Goal: Check status: Verify the current state of an ongoing process or item

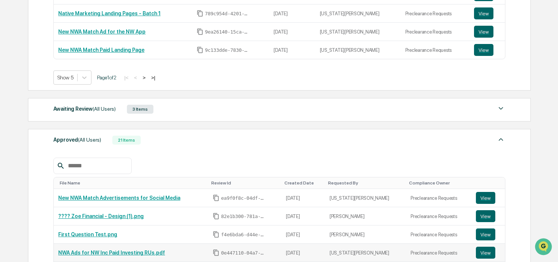
scroll to position [203, 0]
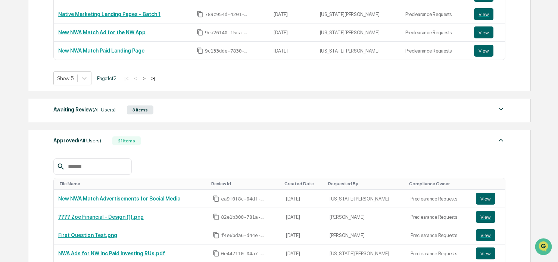
click at [100, 104] on div "Awaiting Review (All Users) 3 Items File Name Review Id Created Date Requested …" at bounding box center [279, 111] width 503 height 24
click at [97, 112] on span "(All Users)" at bounding box center [104, 110] width 23 height 6
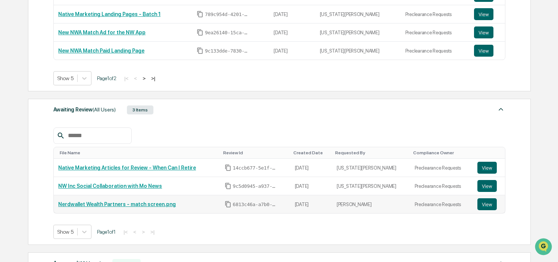
click at [480, 213] on td "View" at bounding box center [489, 204] width 32 height 18
click at [480, 207] on button "View" at bounding box center [486, 204] width 19 height 12
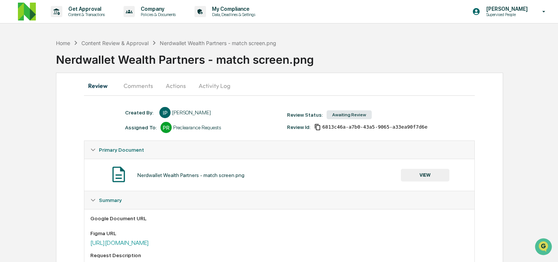
click at [136, 85] on button "Comments" at bounding box center [138, 86] width 41 height 18
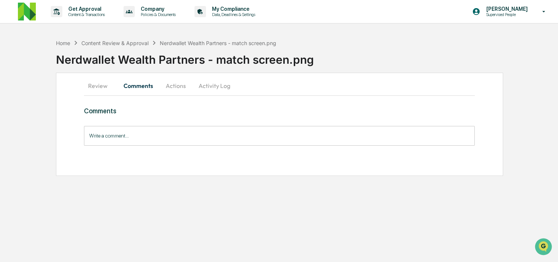
click at [100, 85] on button "Review" at bounding box center [101, 86] width 34 height 18
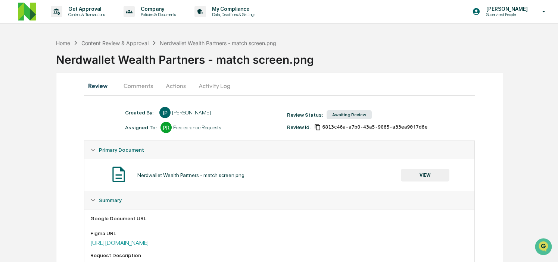
click at [210, 44] on div "Nerdwallet Wealth Partners - match screen.png" at bounding box center [218, 43] width 116 height 6
copy div "Nerdwallet Wealth Partners - match screen.png"
click at [104, 42] on div "Content Review & Approval" at bounding box center [114, 43] width 67 height 6
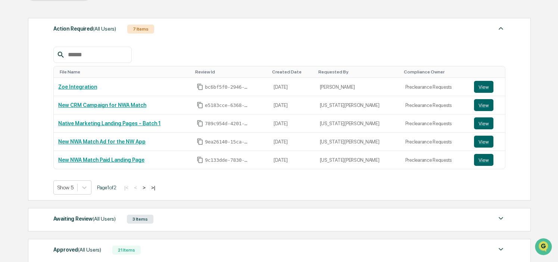
scroll to position [109, 0]
